Goal: Information Seeking & Learning: Find specific fact

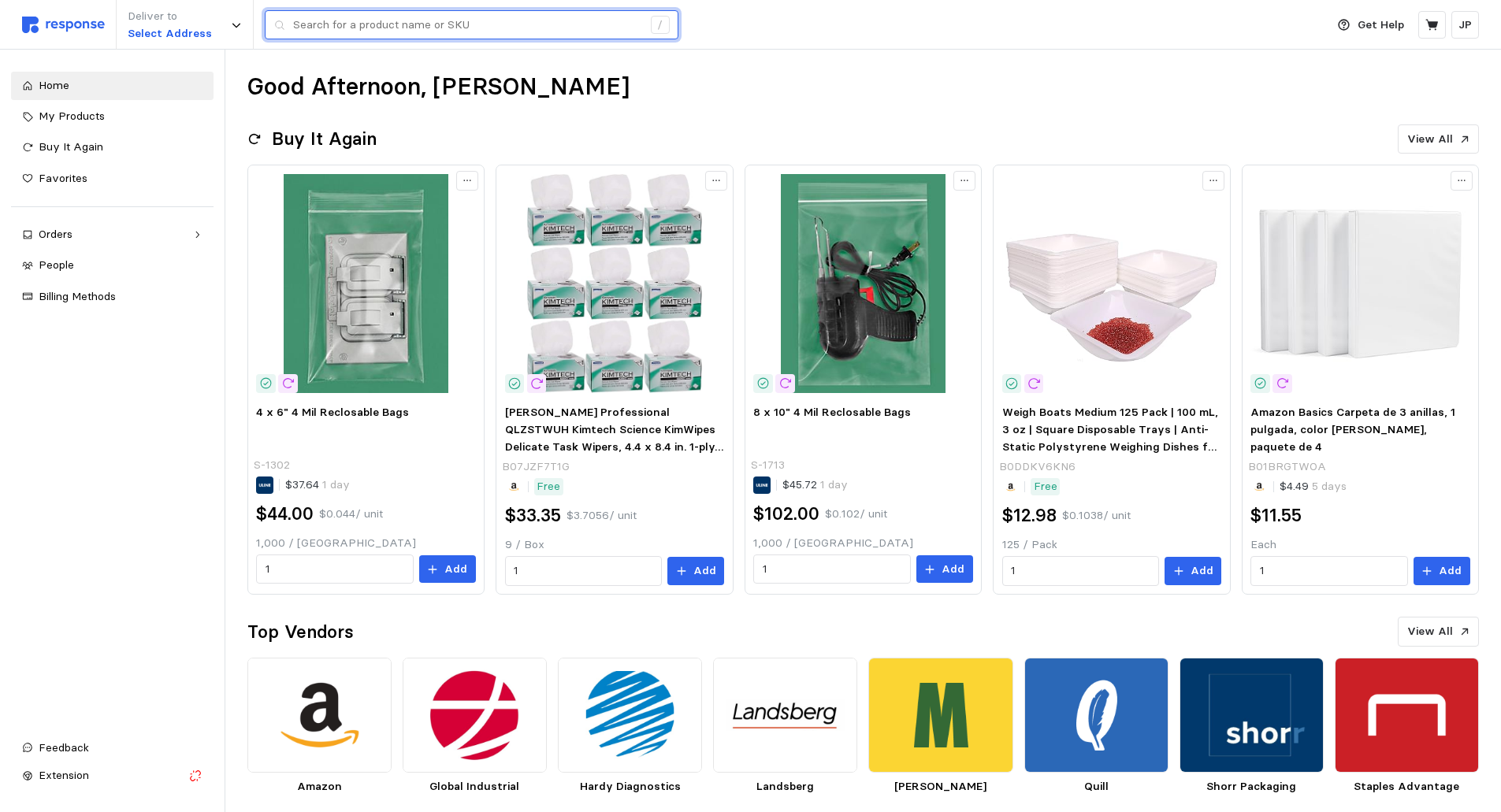
click at [531, 20] on input "text" at bounding box center [467, 25] width 349 height 28
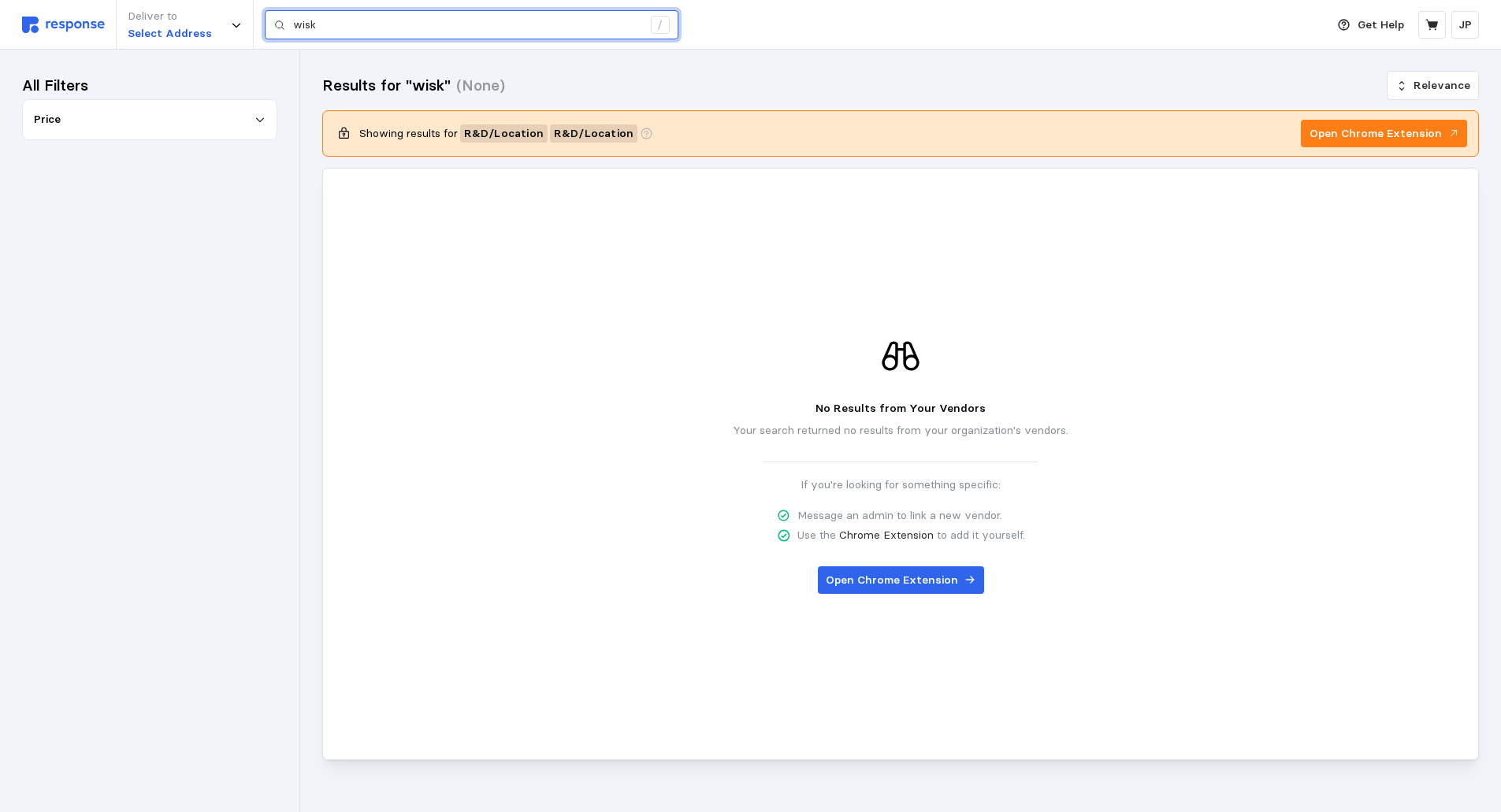
click at [339, 23] on input "wisk" at bounding box center [467, 25] width 349 height 28
click at [376, 17] on input "wisk" at bounding box center [467, 25] width 349 height 28
type input "w"
click at [371, 25] on input "wisk" at bounding box center [467, 25] width 349 height 28
type input "w"
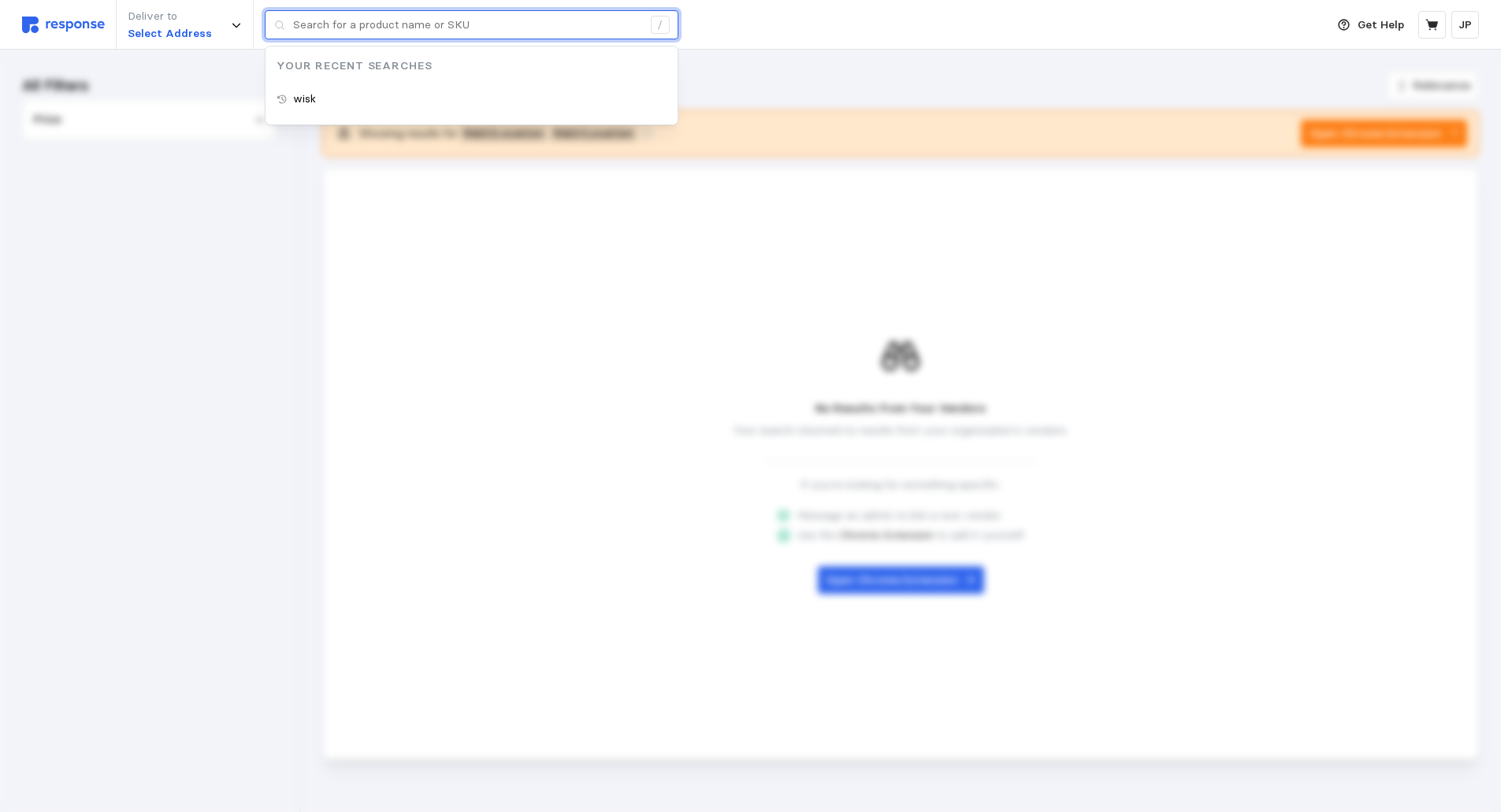
type input "wisk"
click at [311, 98] on p "wisk" at bounding box center [304, 99] width 23 height 17
